Goal: Find specific page/section: Find specific page/section

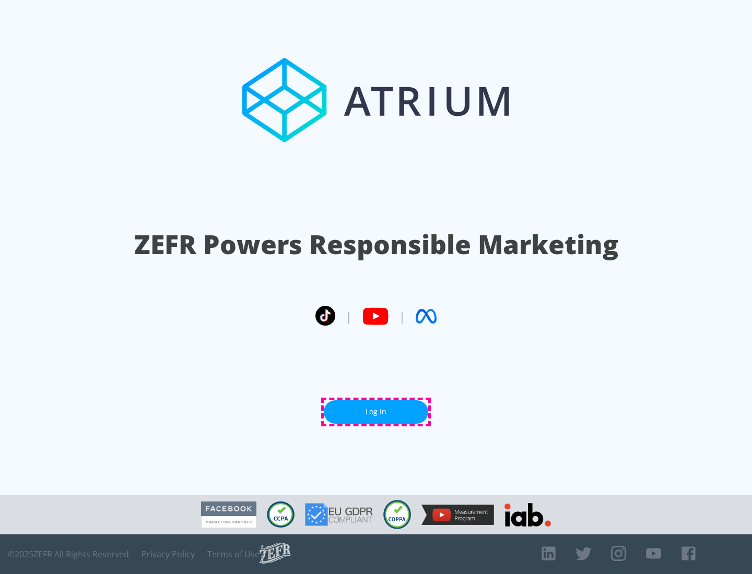
click at [376, 412] on link "Log In" at bounding box center [376, 411] width 104 height 23
